Goal: Transaction & Acquisition: Purchase product/service

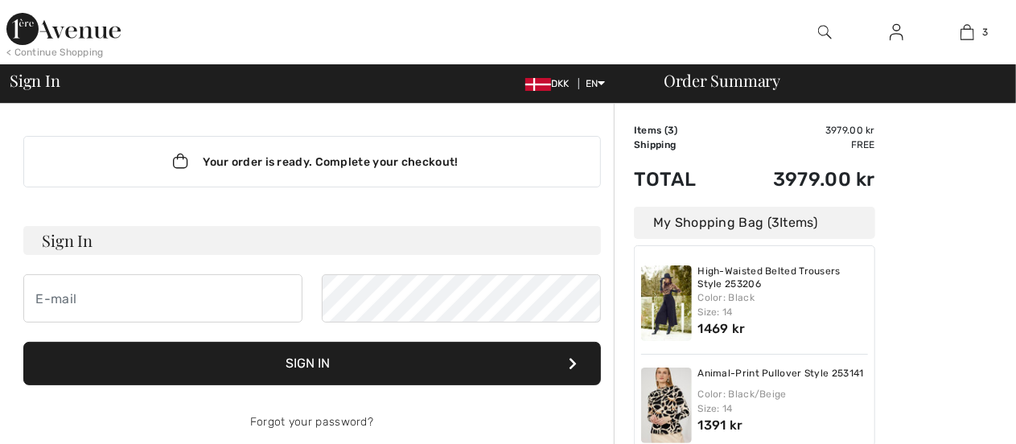
click at [662, 299] on img at bounding box center [666, 303] width 51 height 76
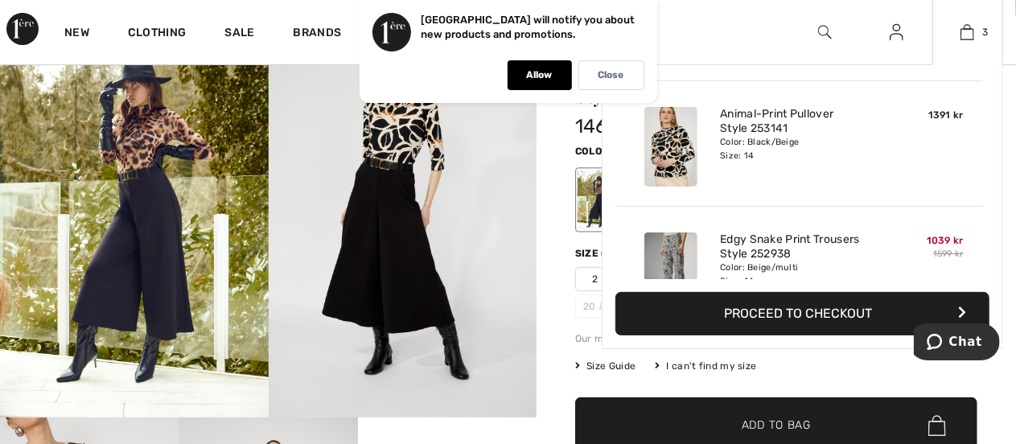
scroll to position [161, 0]
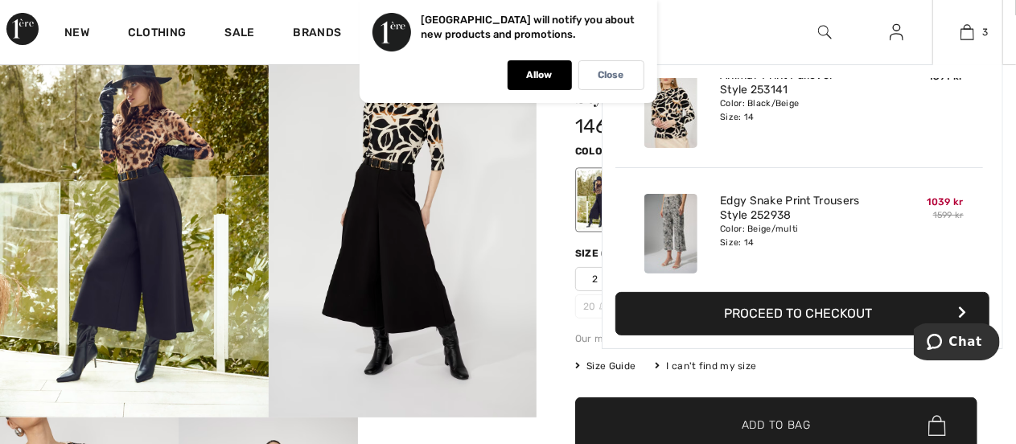
click at [877, 213] on div "Edgy Snake Print Trousers Style 252938 Color: Beige/multi Size: 14" at bounding box center [799, 233] width 171 height 93
click at [873, 212] on link "Edgy Snake Print Trousers Style 252938" at bounding box center [799, 208] width 158 height 29
click at [872, 212] on link "Edgy Snake Print Trousers Style 252938" at bounding box center [799, 208] width 158 height 29
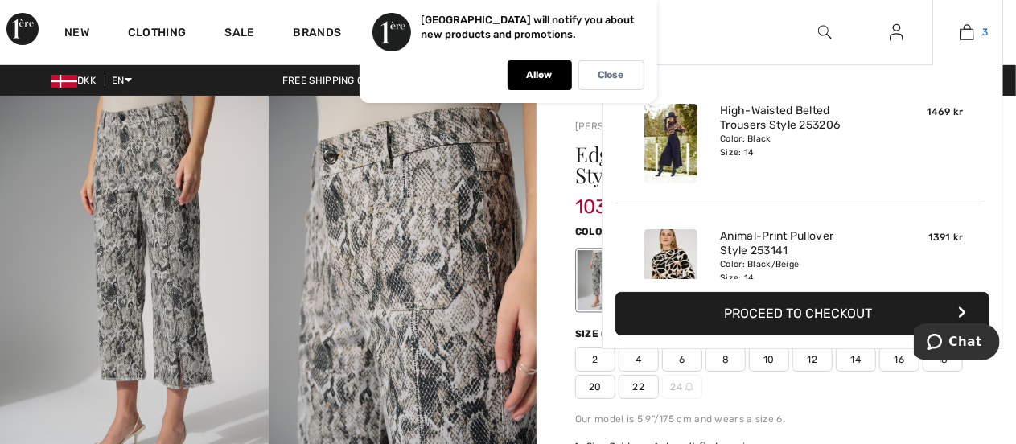
click at [964, 35] on img at bounding box center [968, 32] width 14 height 19
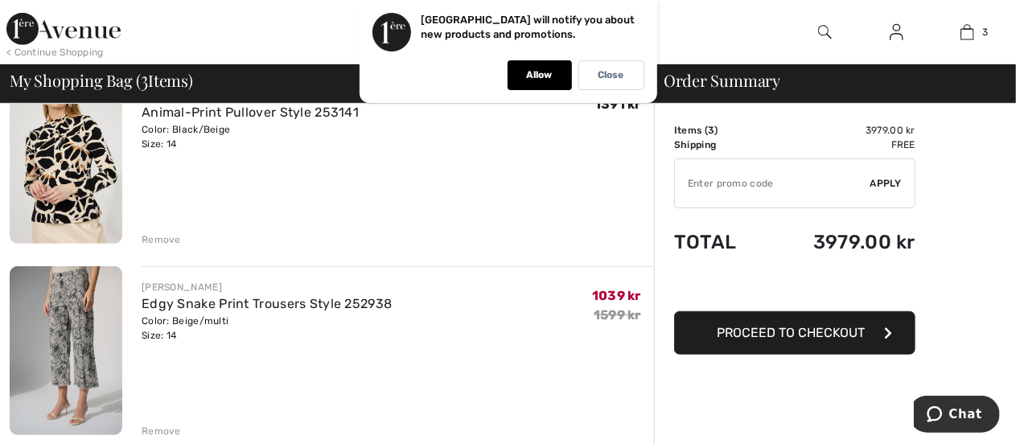
scroll to position [402, 0]
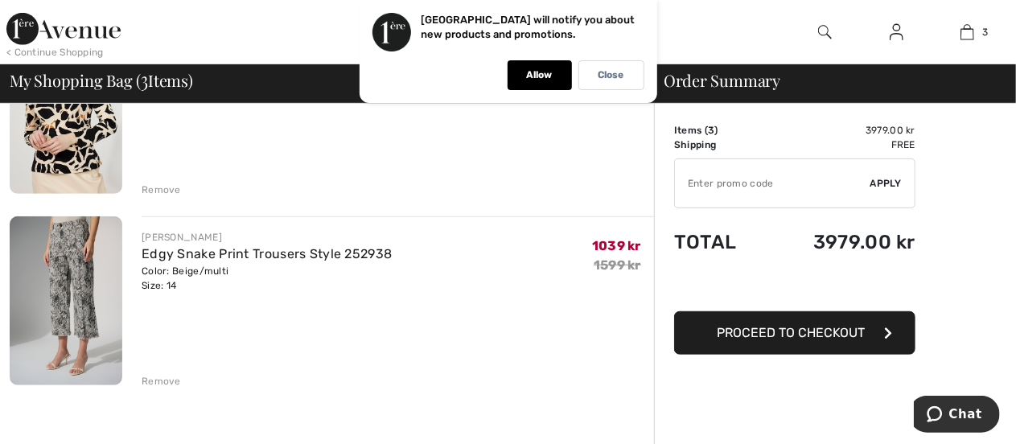
click at [164, 378] on div "Remove" at bounding box center [161, 381] width 39 height 14
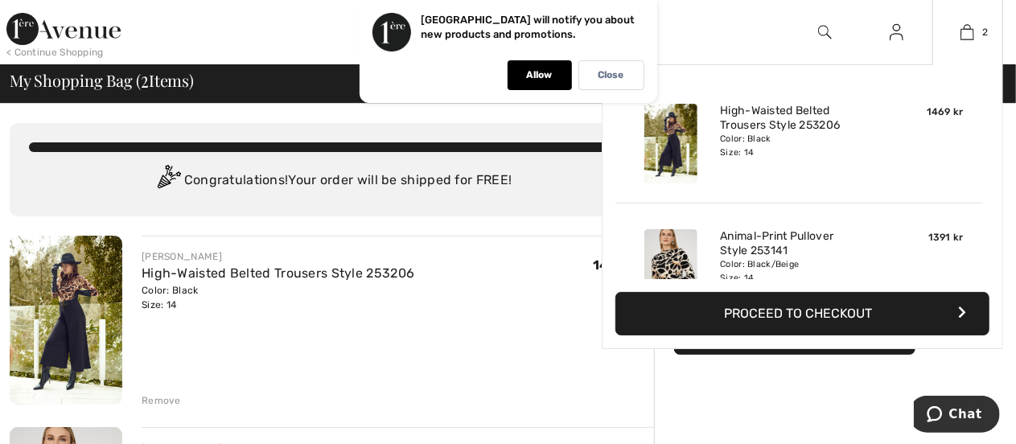
scroll to position [80, 0]
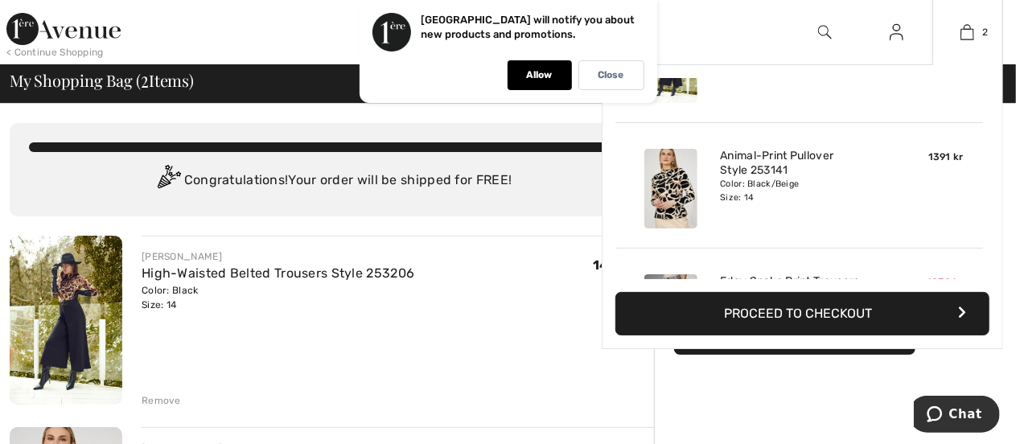
click at [659, 177] on img at bounding box center [670, 189] width 53 height 80
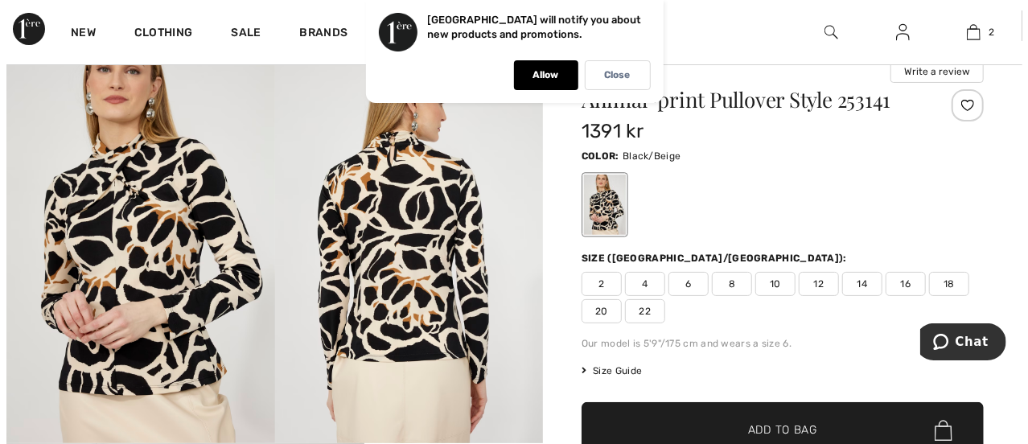
scroll to position [80, 0]
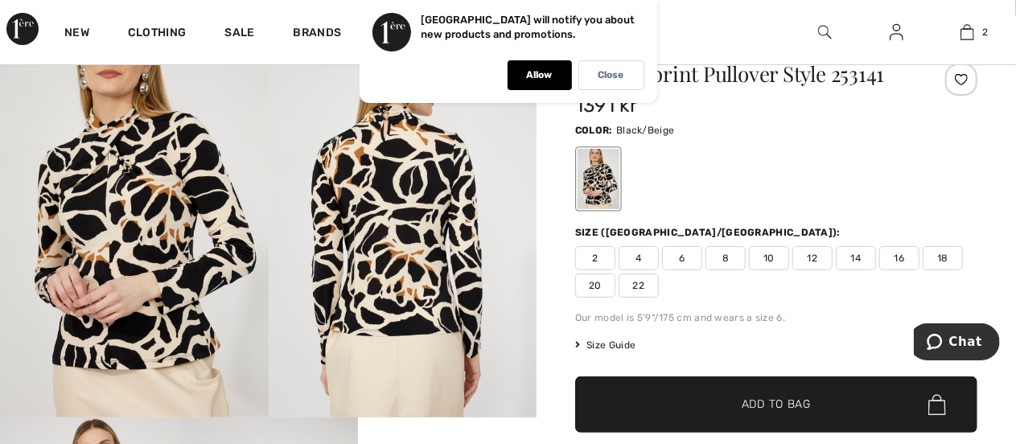
click at [428, 244] on img at bounding box center [403, 216] width 269 height 402
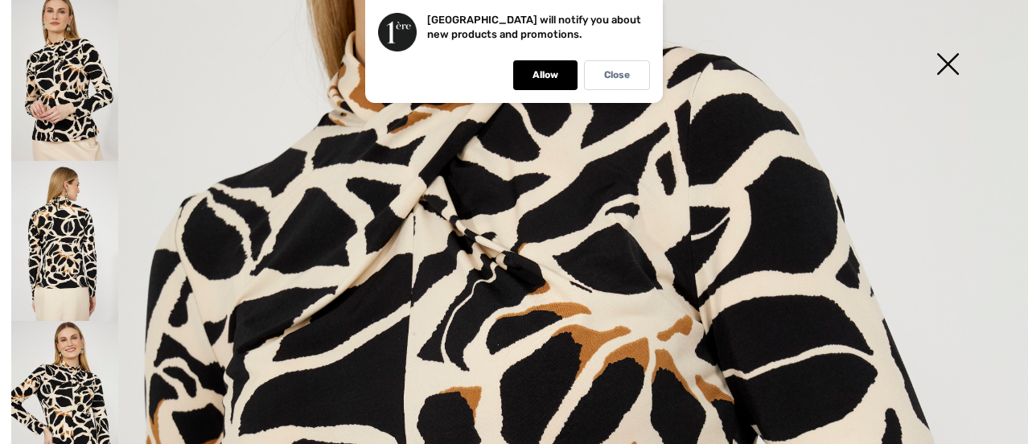
scroll to position [563, 0]
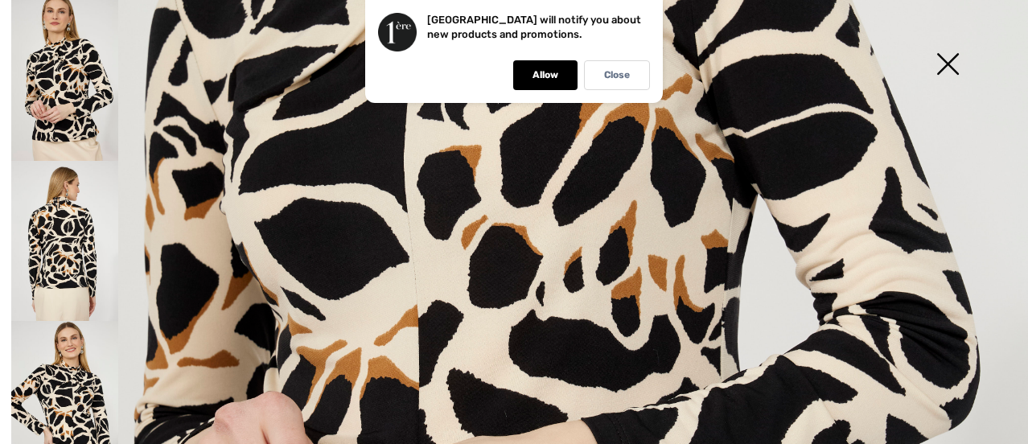
click at [75, 249] on img at bounding box center [64, 241] width 107 height 161
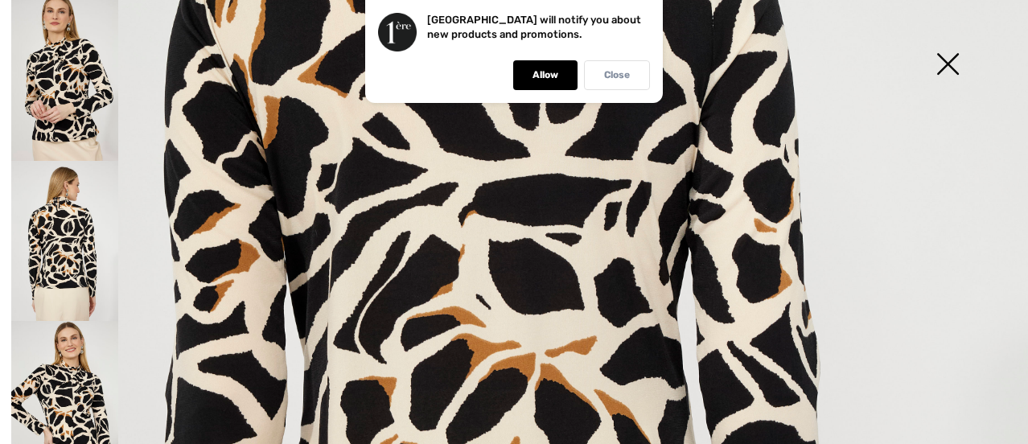
click at [623, 78] on p "Close" at bounding box center [617, 75] width 26 height 12
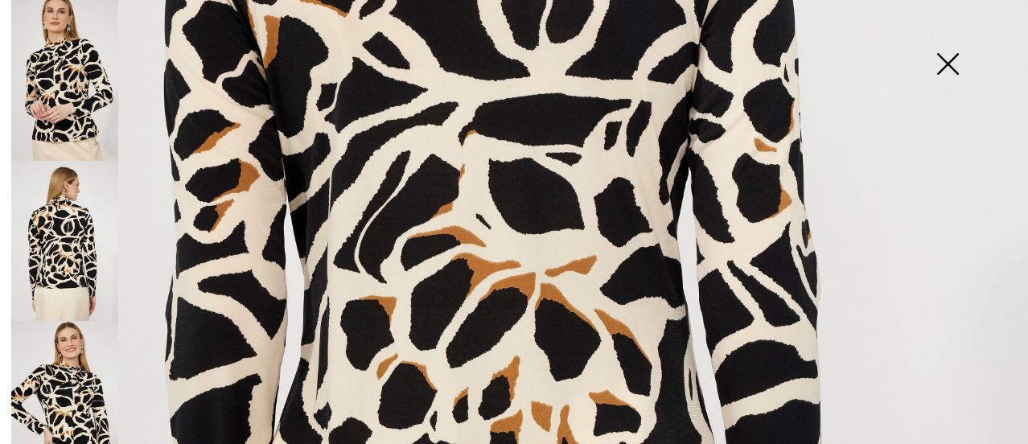
scroll to position [885, 0]
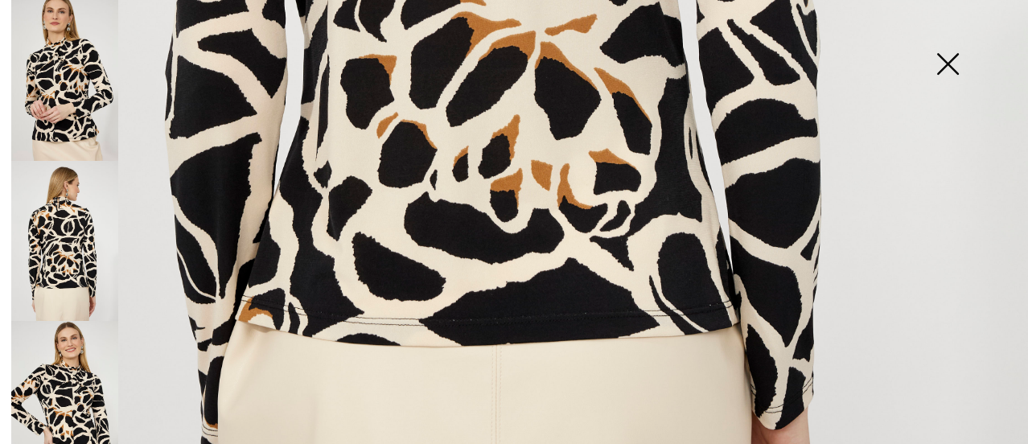
click at [93, 379] on img at bounding box center [64, 401] width 107 height 161
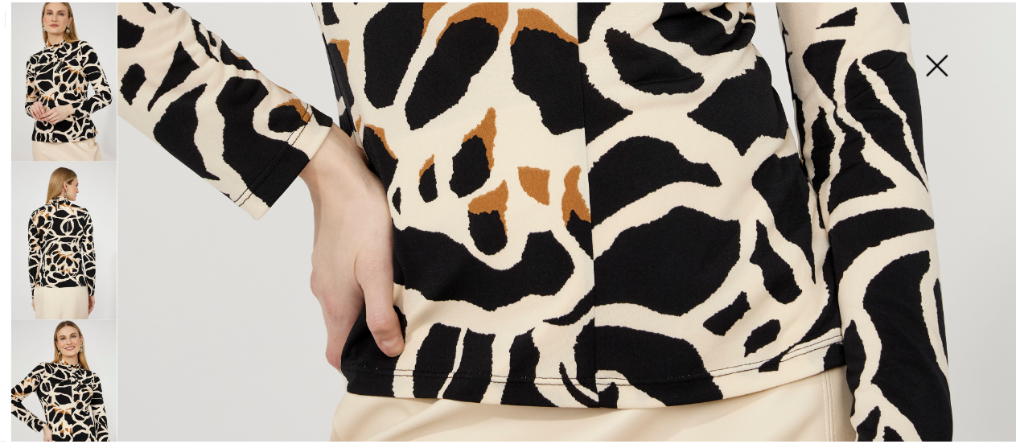
scroll to position [1080, 0]
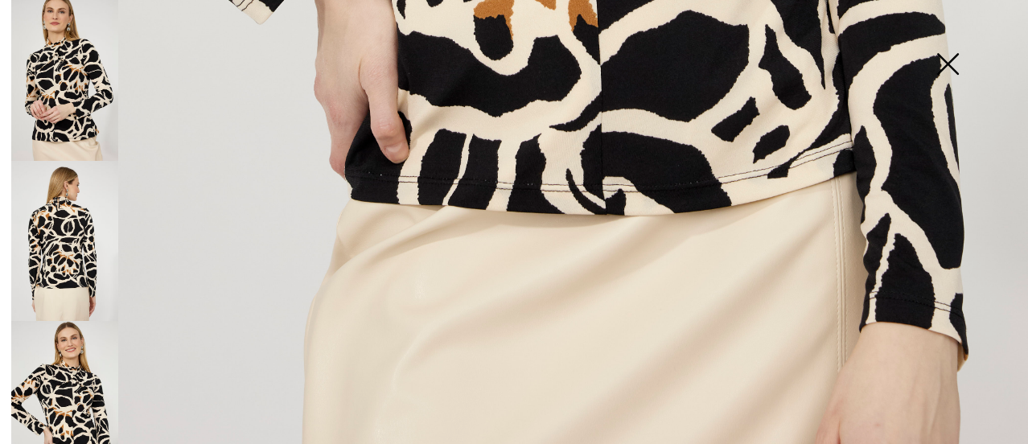
click at [949, 59] on img at bounding box center [948, 65] width 80 height 83
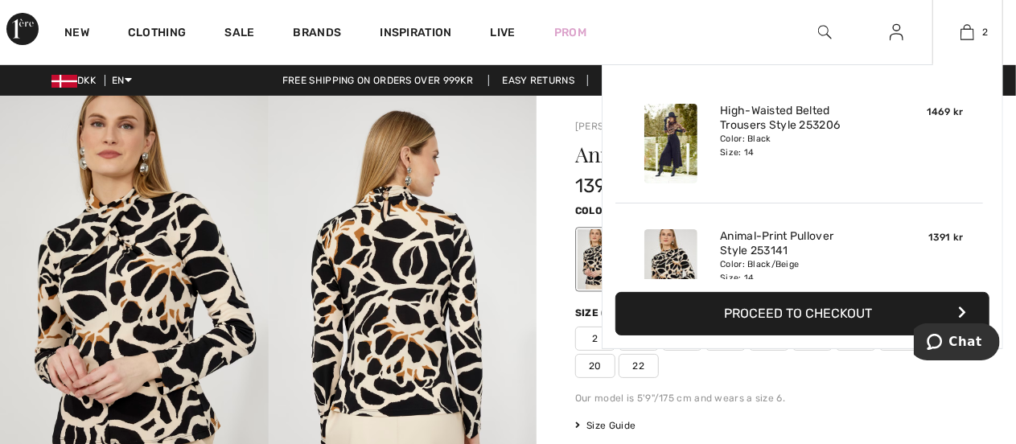
scroll to position [49, 0]
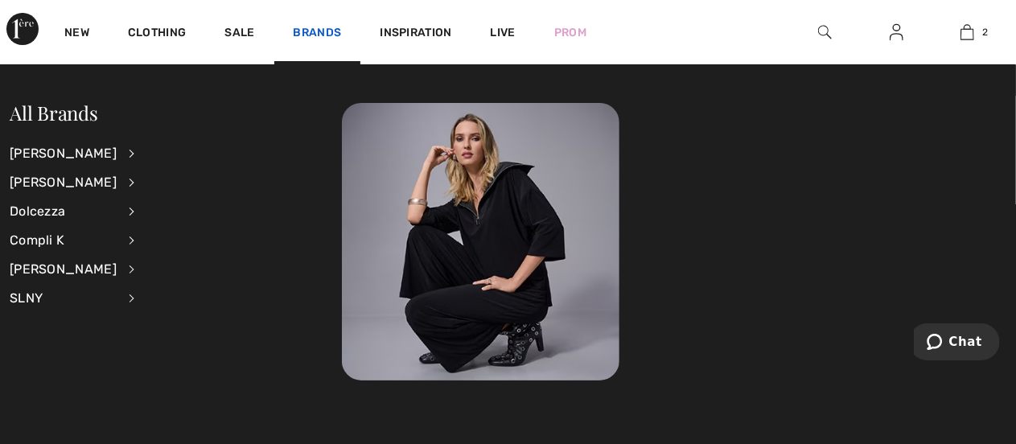
click at [318, 31] on link "Brands" at bounding box center [318, 34] width 48 height 17
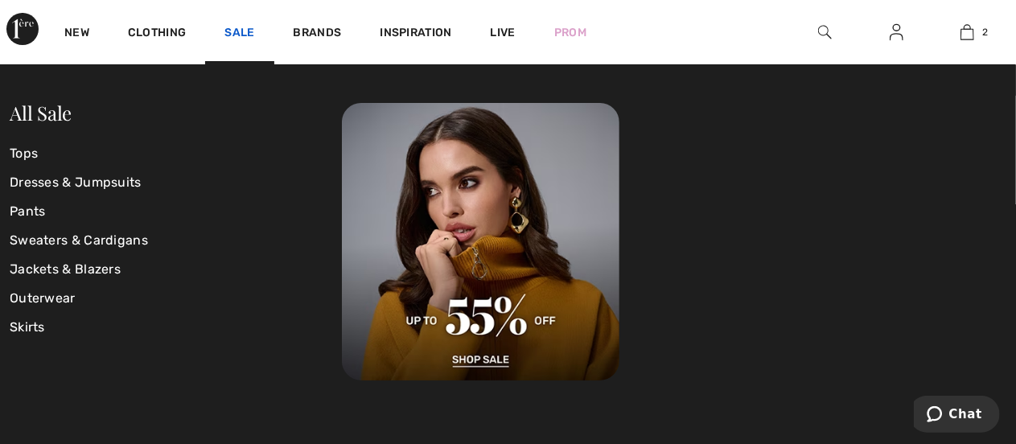
click at [245, 33] on link "Sale" at bounding box center [239, 34] width 30 height 17
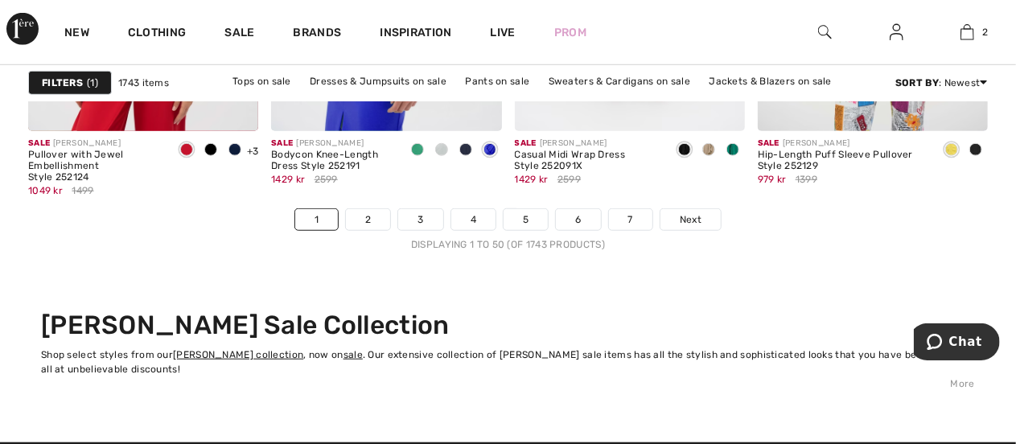
scroll to position [6678, 0]
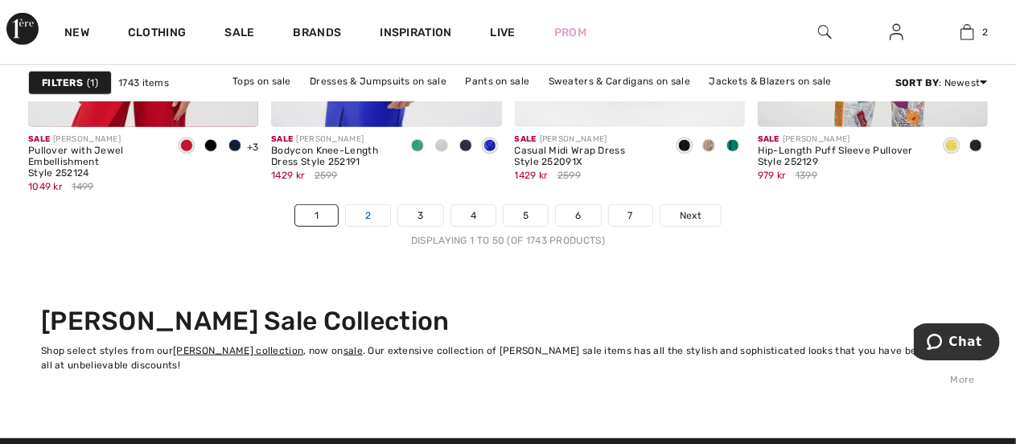
click at [372, 209] on link "2" at bounding box center [368, 215] width 44 height 21
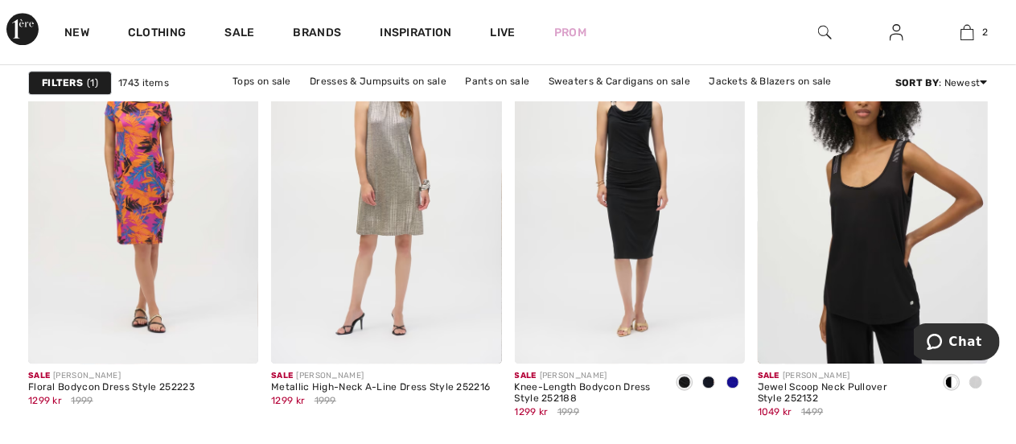
scroll to position [2816, 0]
